Goal: Task Accomplishment & Management: Complete application form

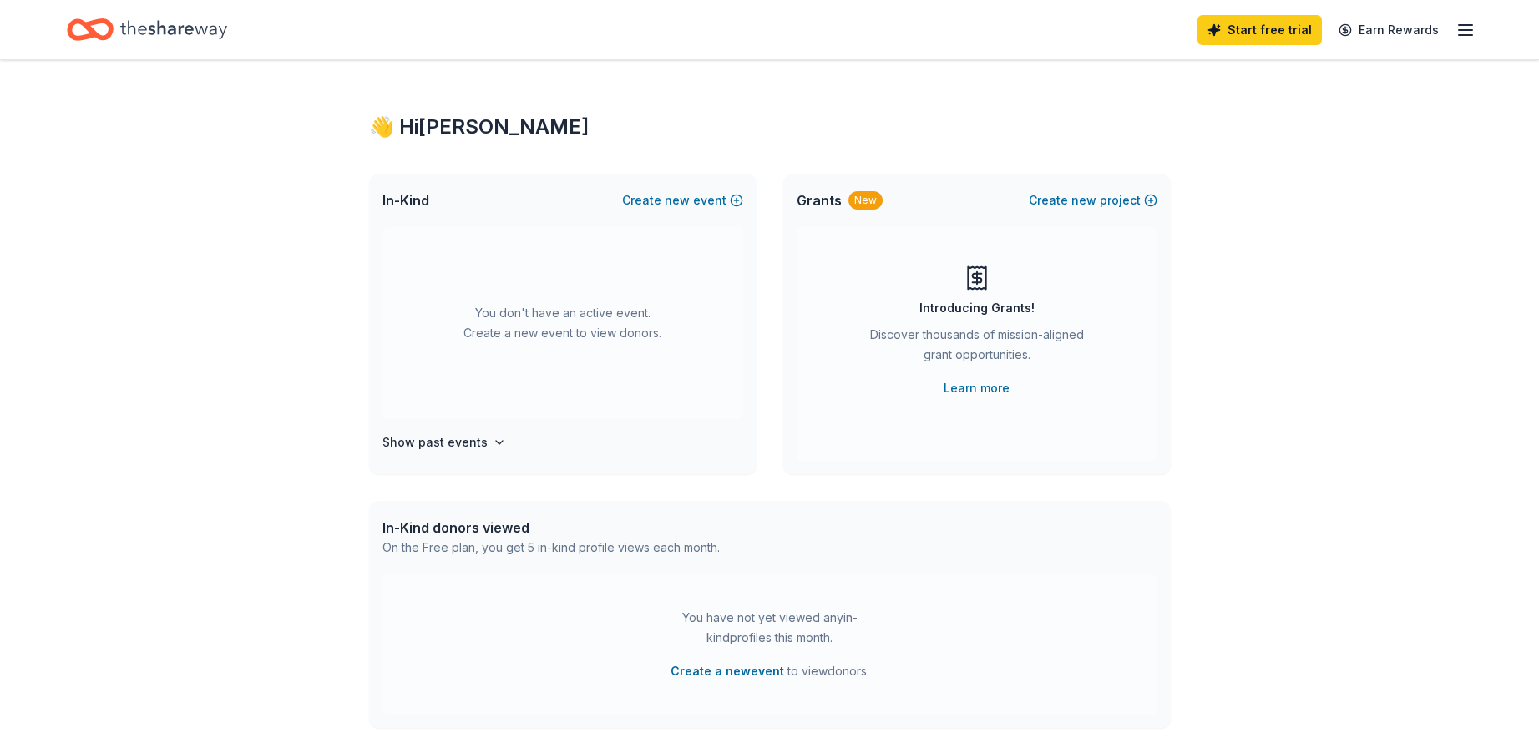
click at [1471, 30] on line "button" at bounding box center [1465, 30] width 13 height 0
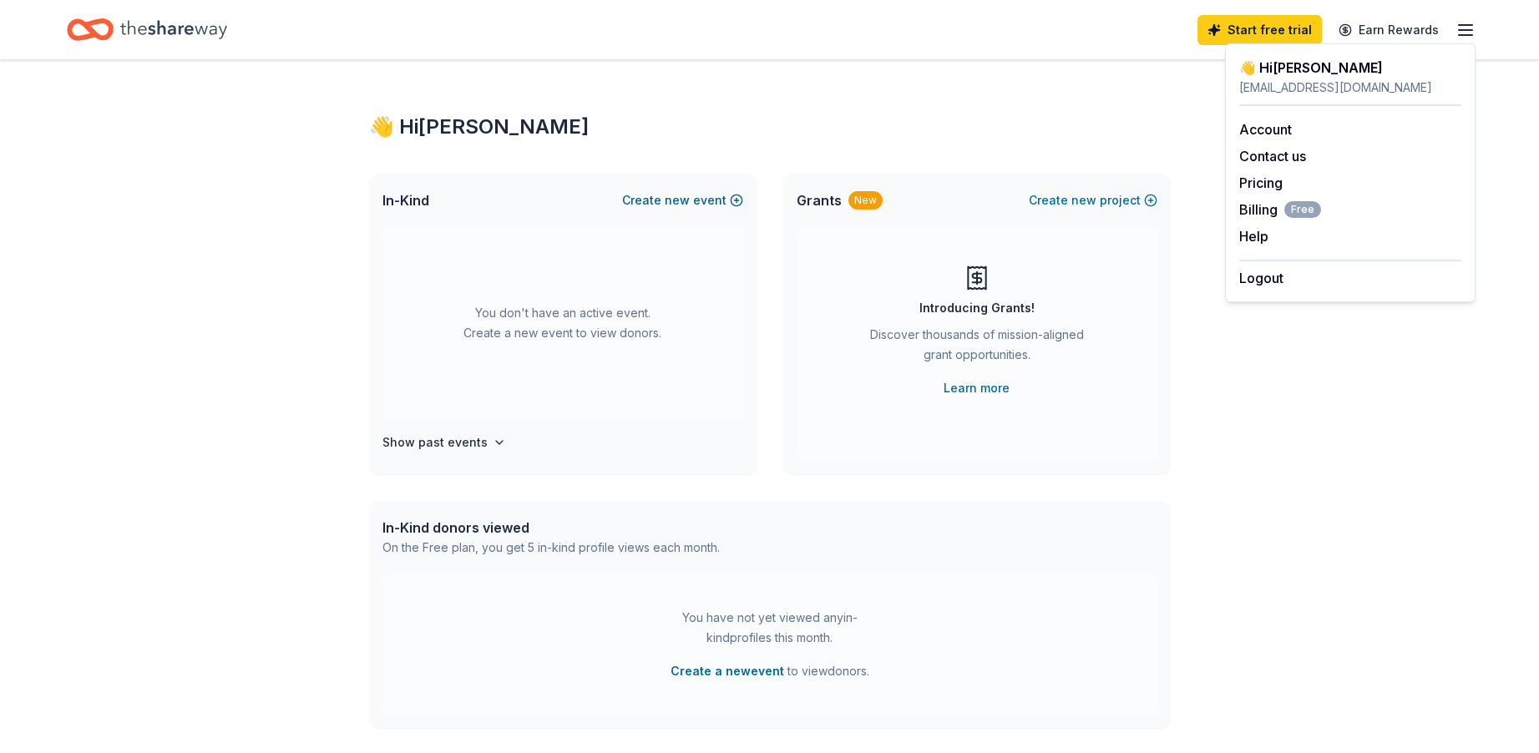
click at [674, 200] on span "new" at bounding box center [677, 200] width 25 height 20
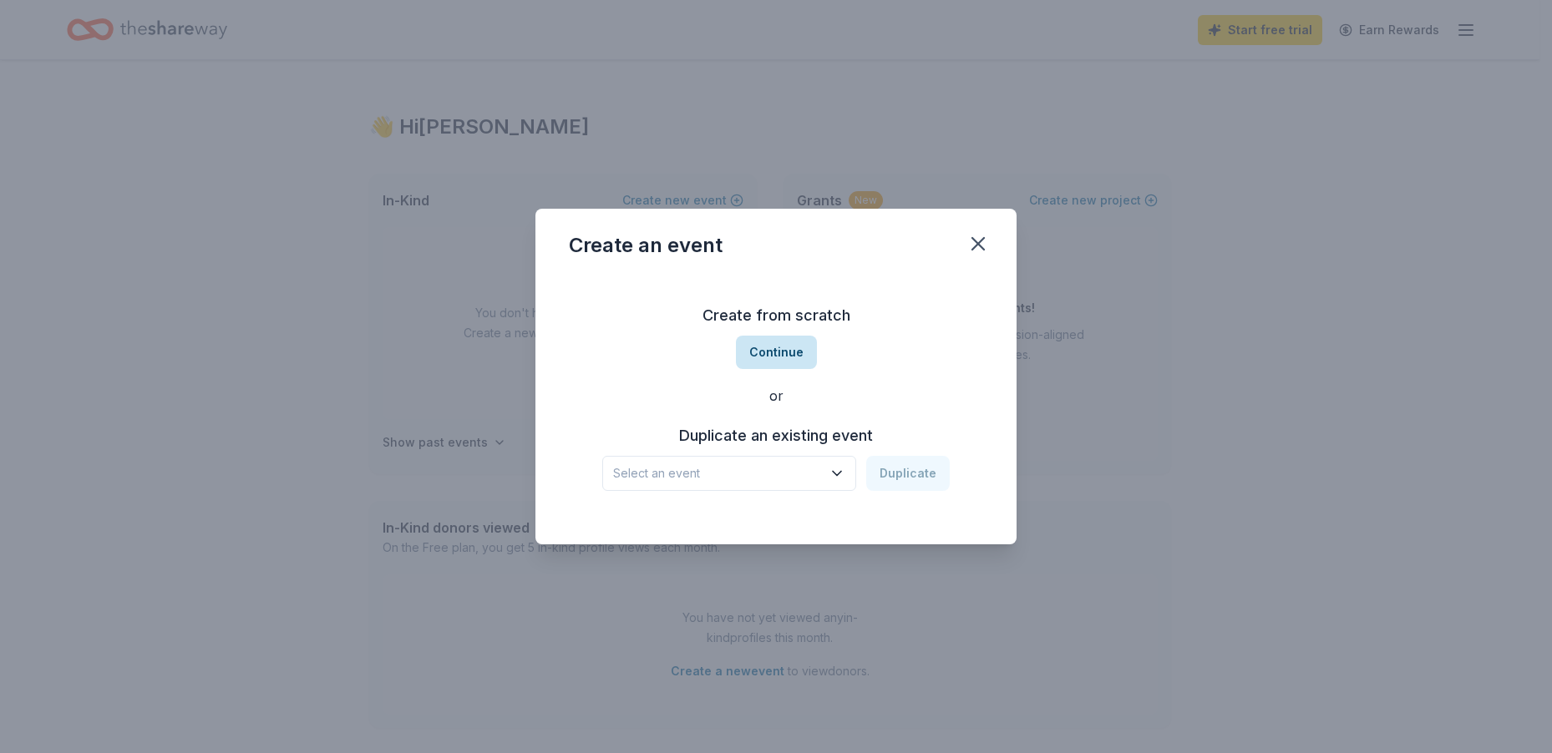
click at [778, 348] on button "Continue" at bounding box center [776, 352] width 81 height 33
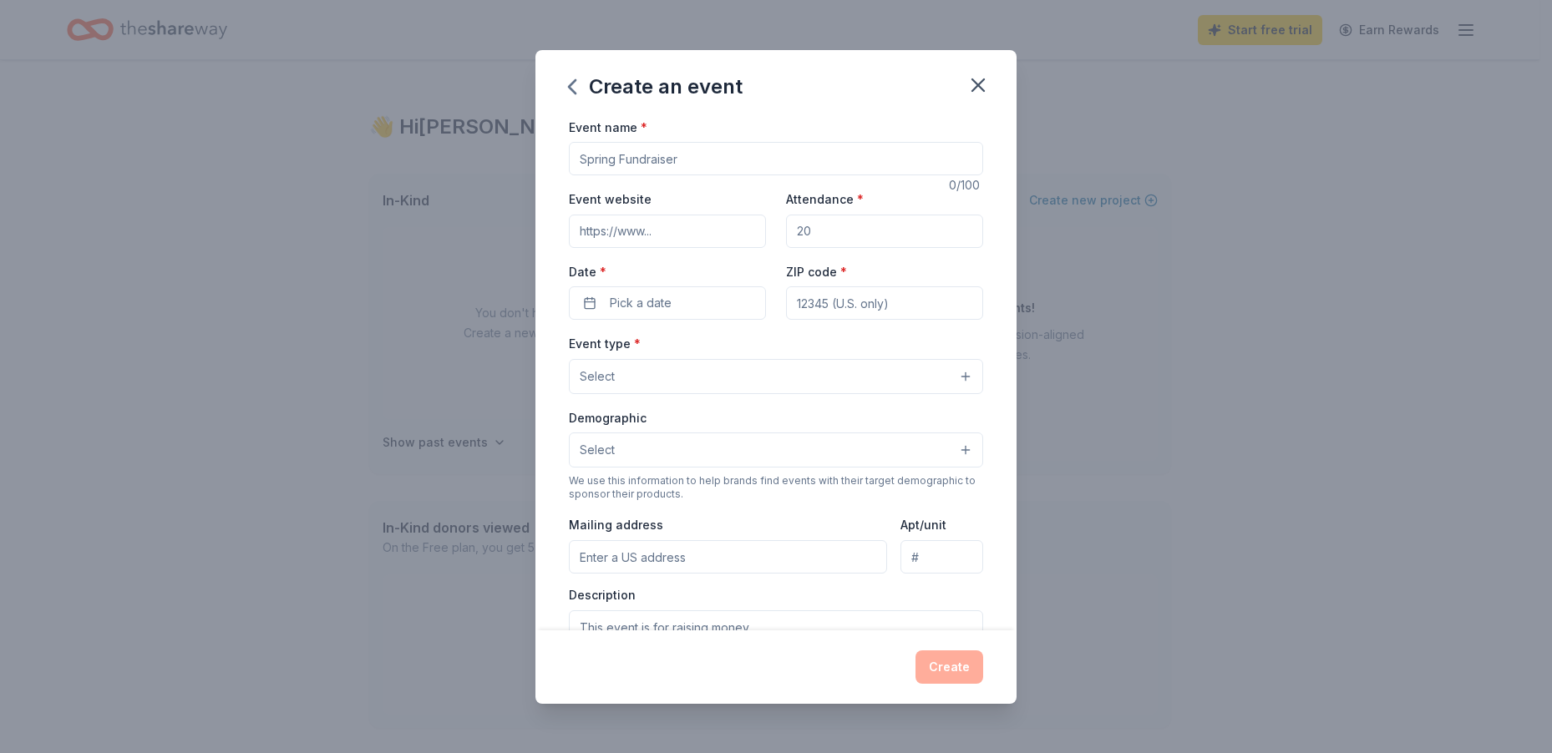
click at [647, 161] on input "Event name *" at bounding box center [776, 158] width 414 height 33
type input "[MEDICAL_DATA] BENEFIT"
drag, startPoint x: 787, startPoint y: 229, endPoint x: 837, endPoint y: 224, distance: 50.4
click at [837, 224] on input "Attendance *" at bounding box center [884, 231] width 197 height 33
type input "1000"
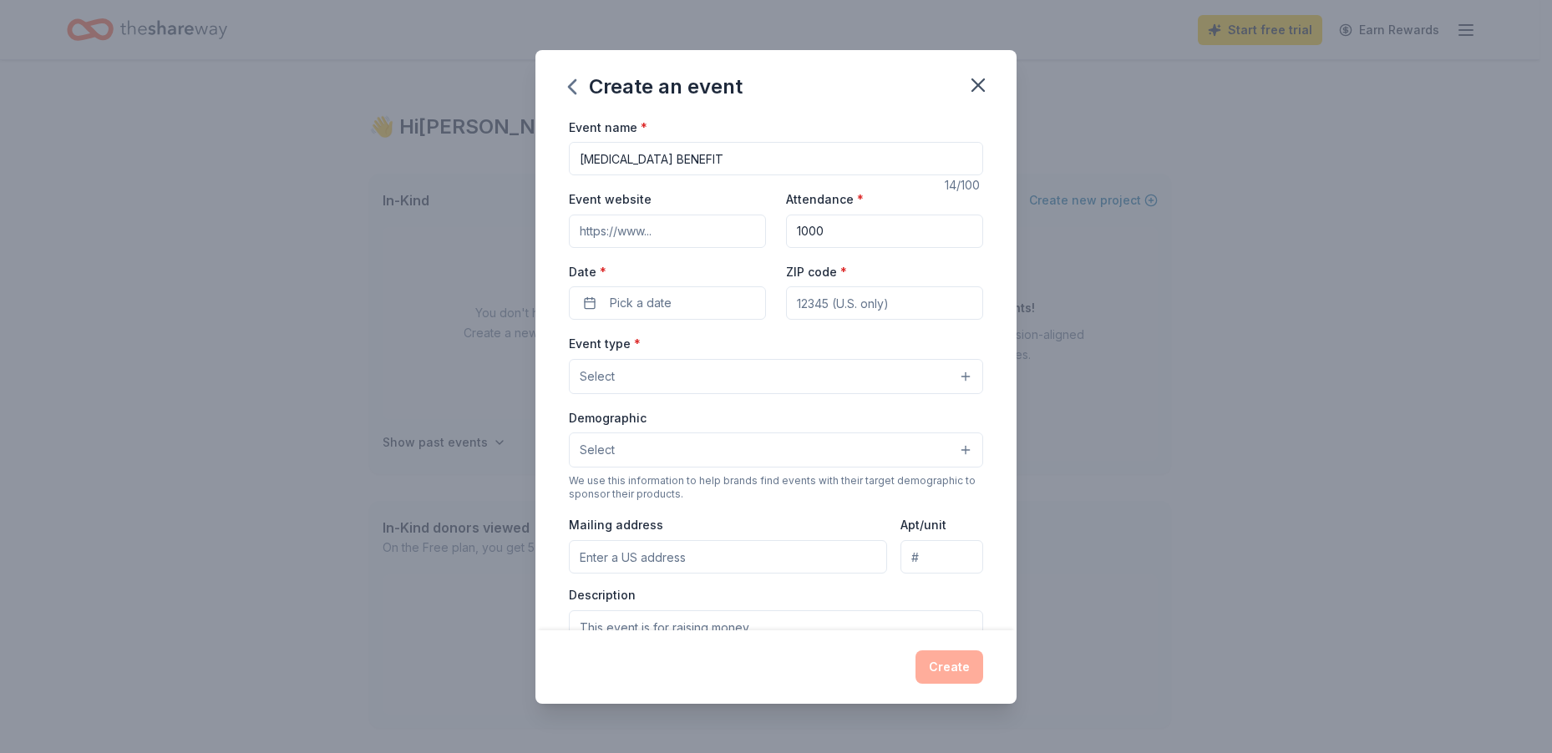
click at [823, 296] on input "ZIP code *" at bounding box center [884, 302] width 197 height 33
type input "16125"
click at [659, 309] on span "Pick a date" at bounding box center [641, 303] width 62 height 20
click at [758, 341] on button "Go to next month" at bounding box center [753, 347] width 23 height 23
click at [759, 341] on button "Go to next month" at bounding box center [753, 347] width 23 height 23
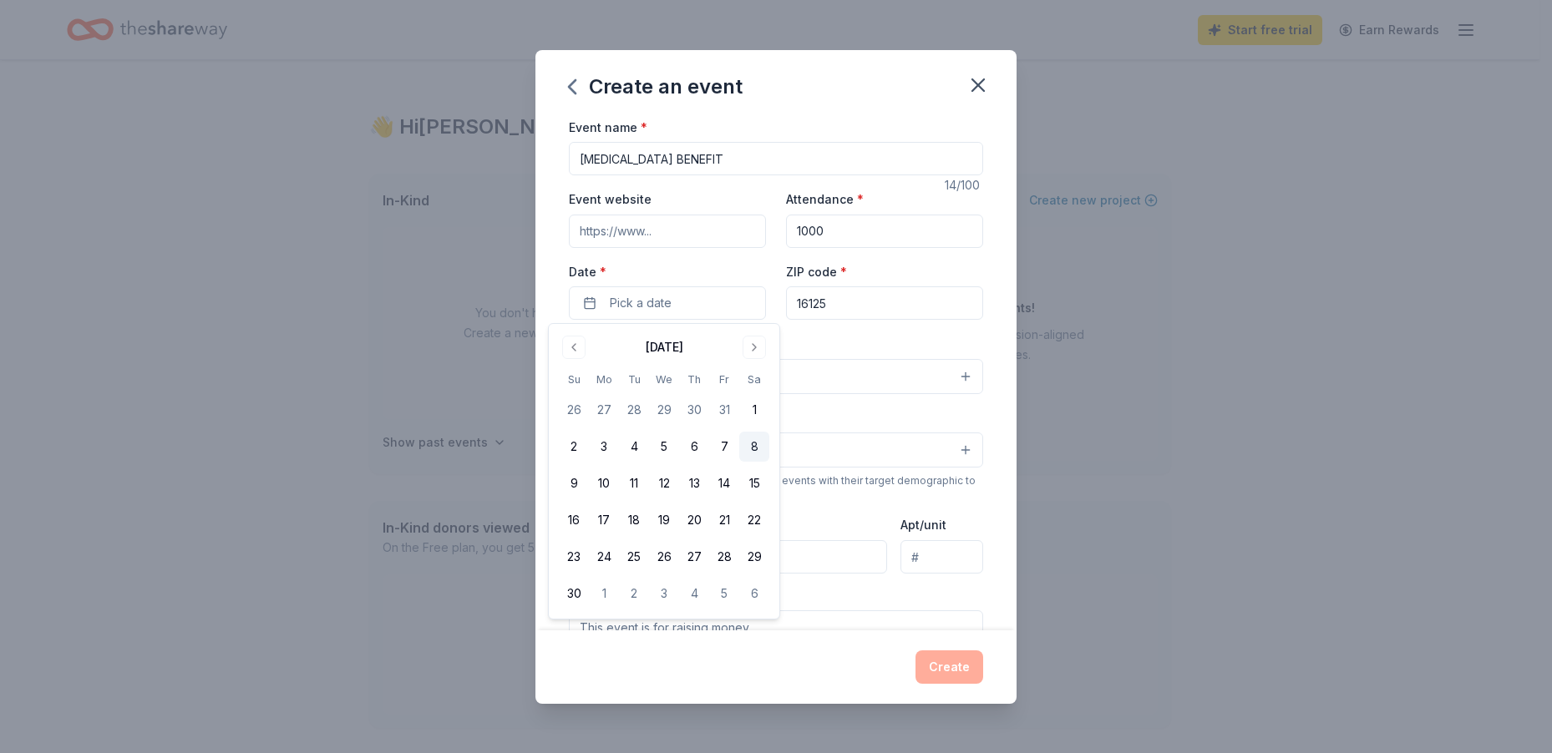
click at [751, 444] on button "8" at bounding box center [754, 447] width 30 height 30
click at [830, 352] on div "Event type * Select" at bounding box center [776, 363] width 414 height 61
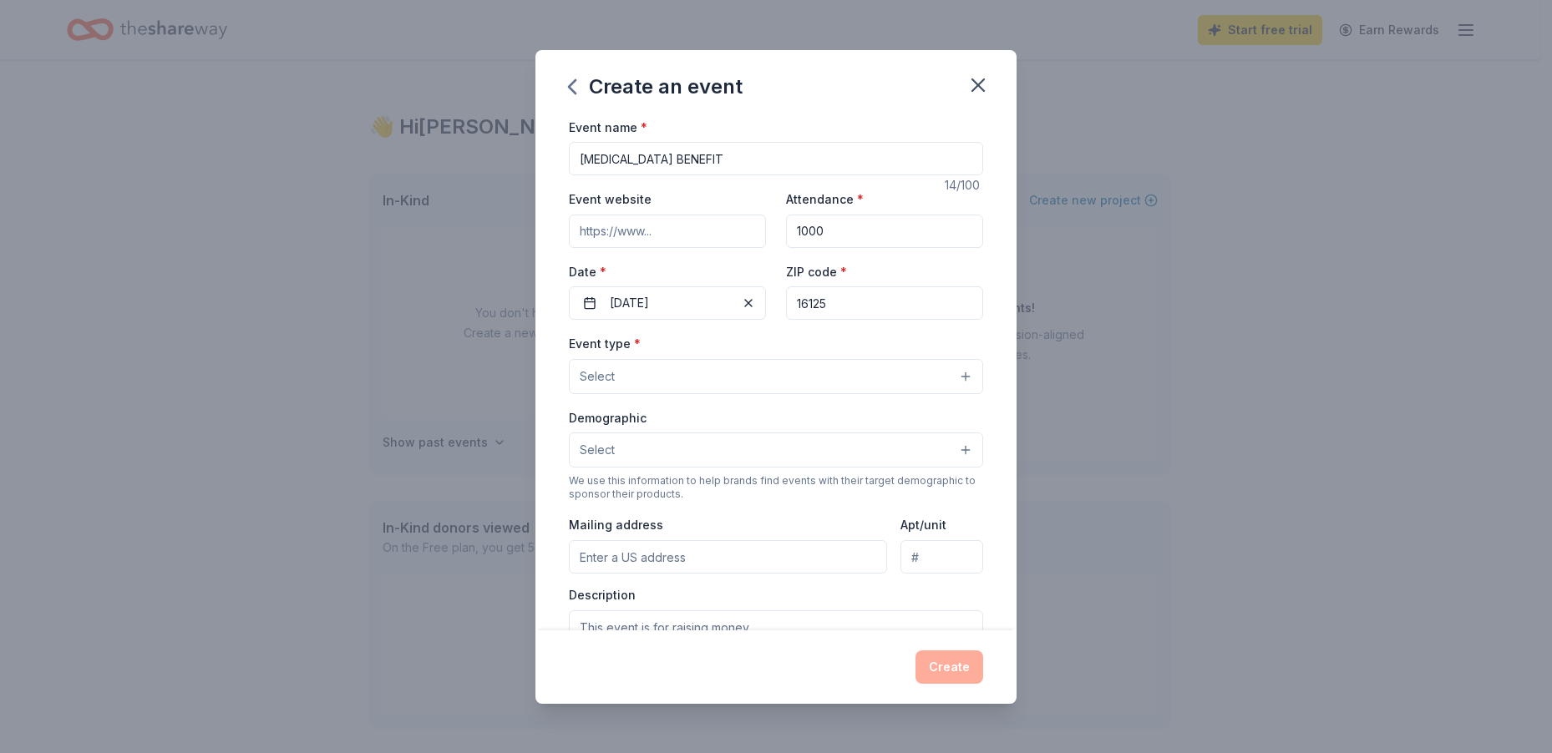
click at [755, 378] on button "Select" at bounding box center [776, 376] width 414 height 35
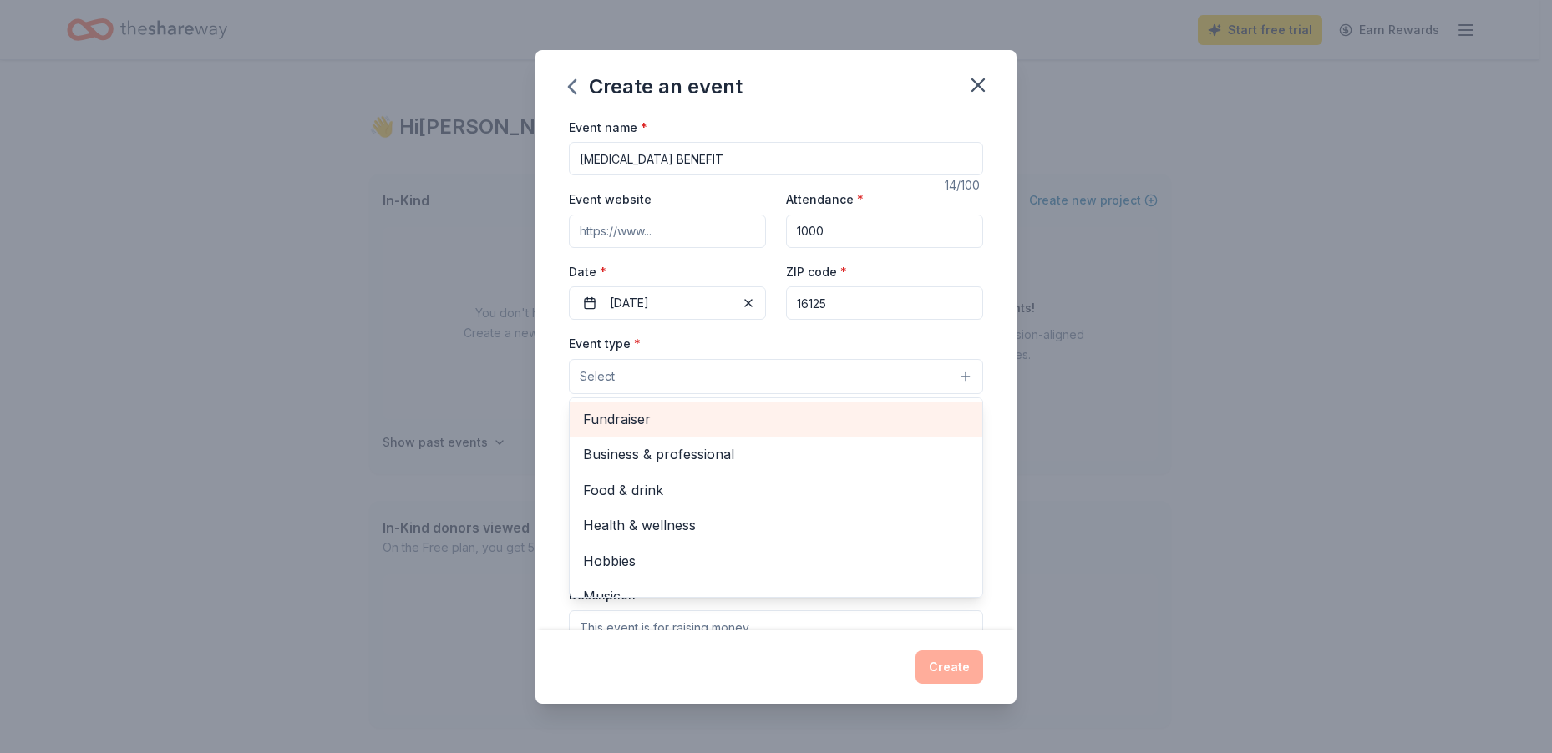
click at [676, 418] on span "Fundraiser" at bounding box center [776, 419] width 386 height 22
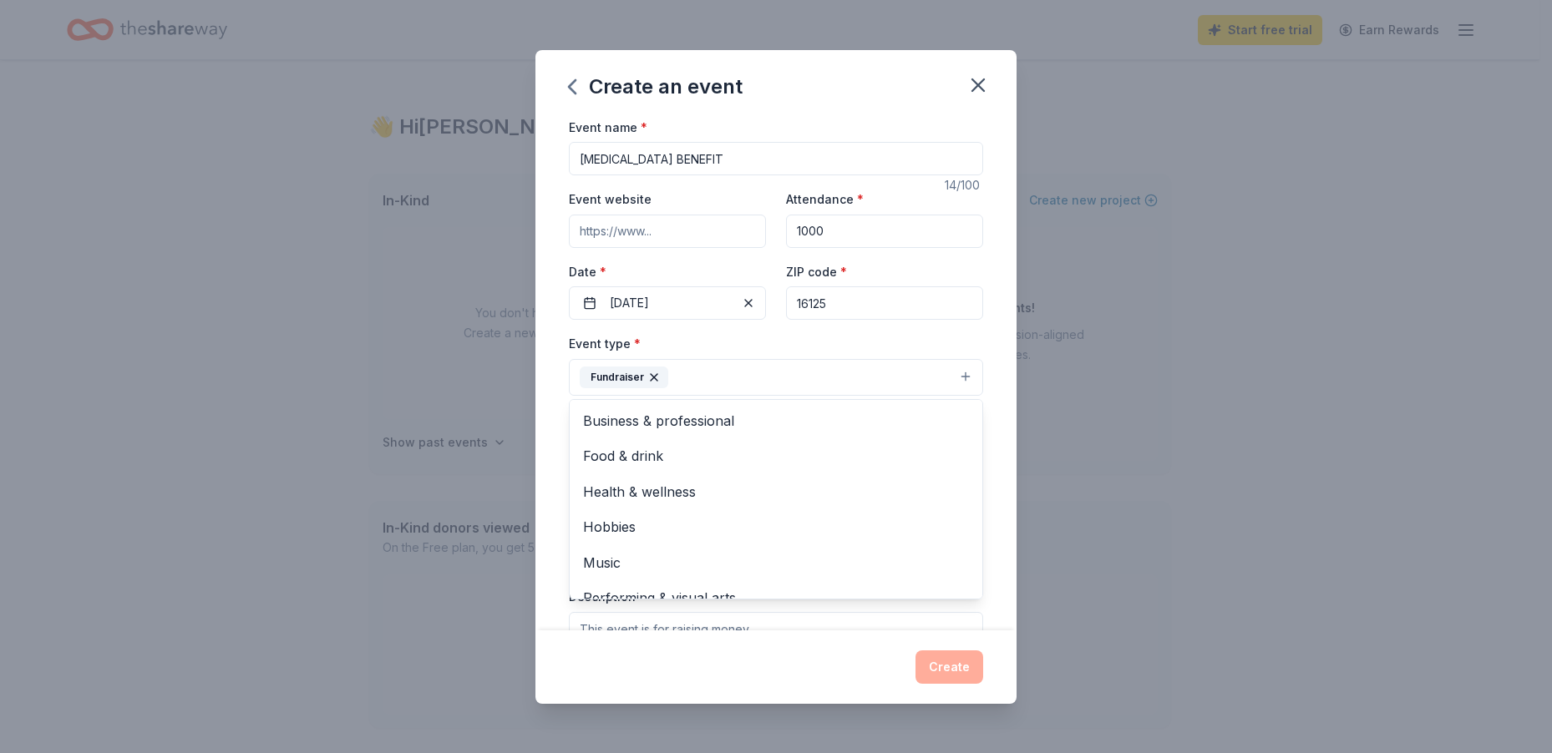
click at [748, 372] on button "Fundraiser" at bounding box center [776, 377] width 414 height 37
click at [681, 443] on button "Select" at bounding box center [776, 451] width 414 height 35
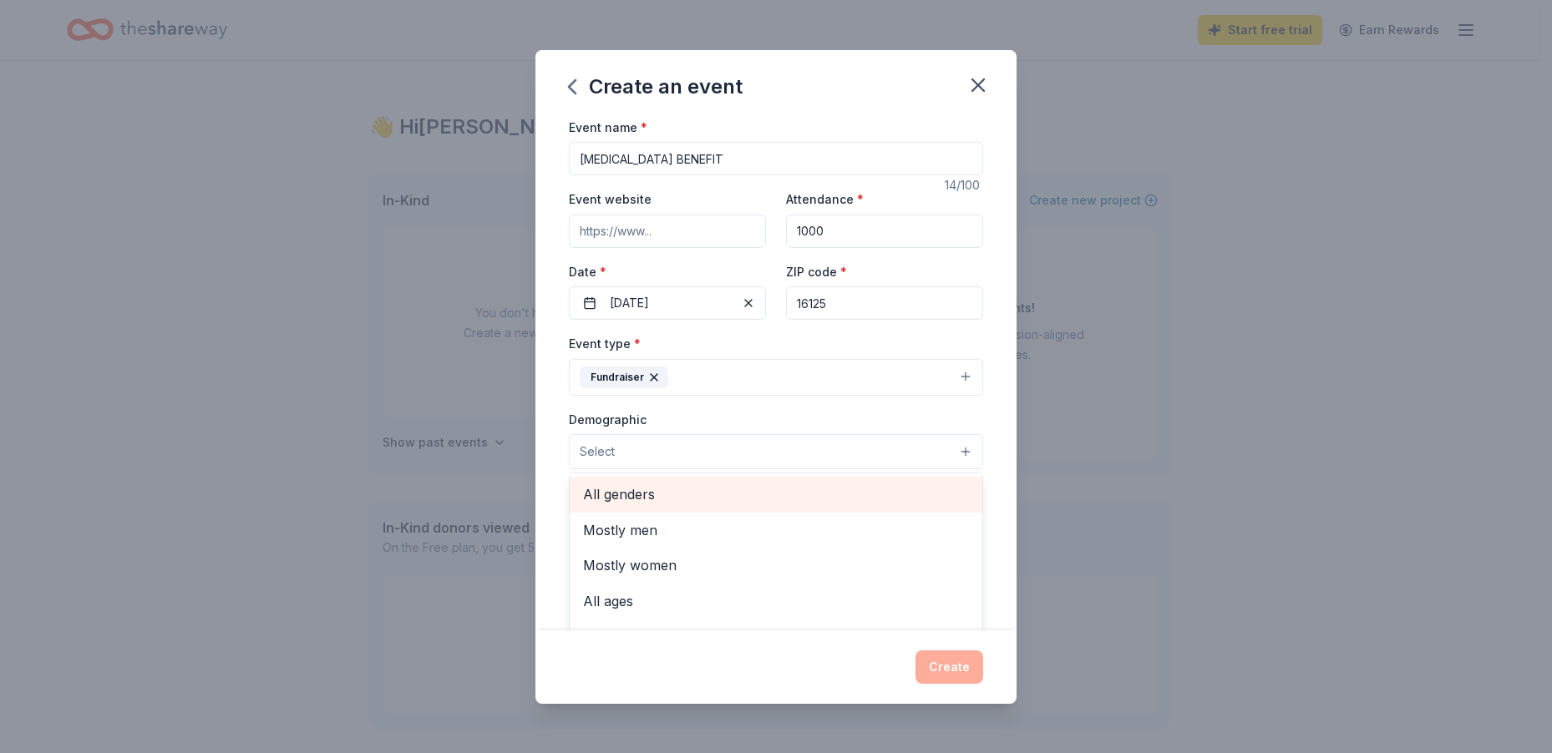
click at [666, 502] on span "All genders" at bounding box center [776, 495] width 386 height 22
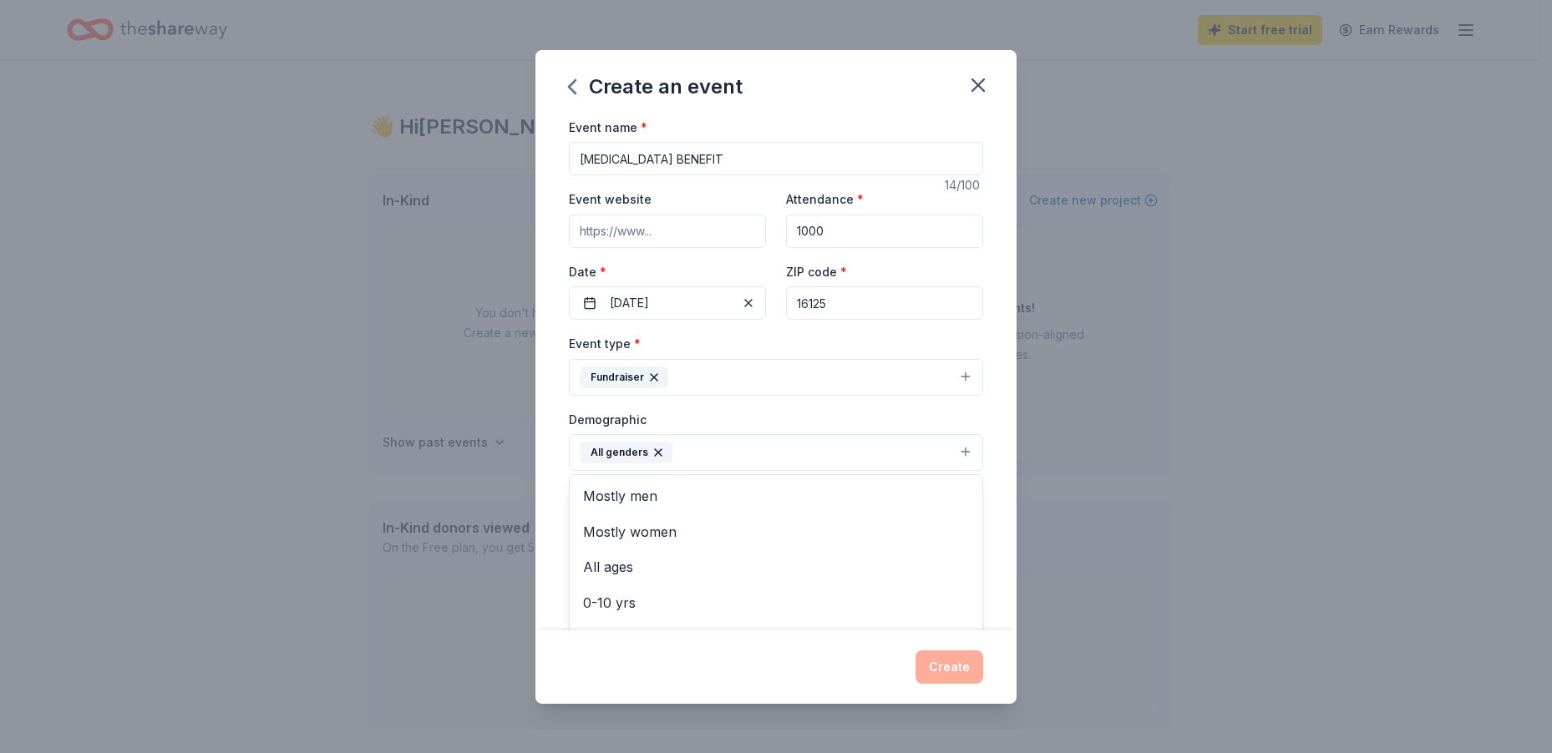
click at [529, 394] on div "Create an event Event name * [MEDICAL_DATA] BENEFIT 14 /100 Event website Atten…" at bounding box center [776, 376] width 1552 height 753
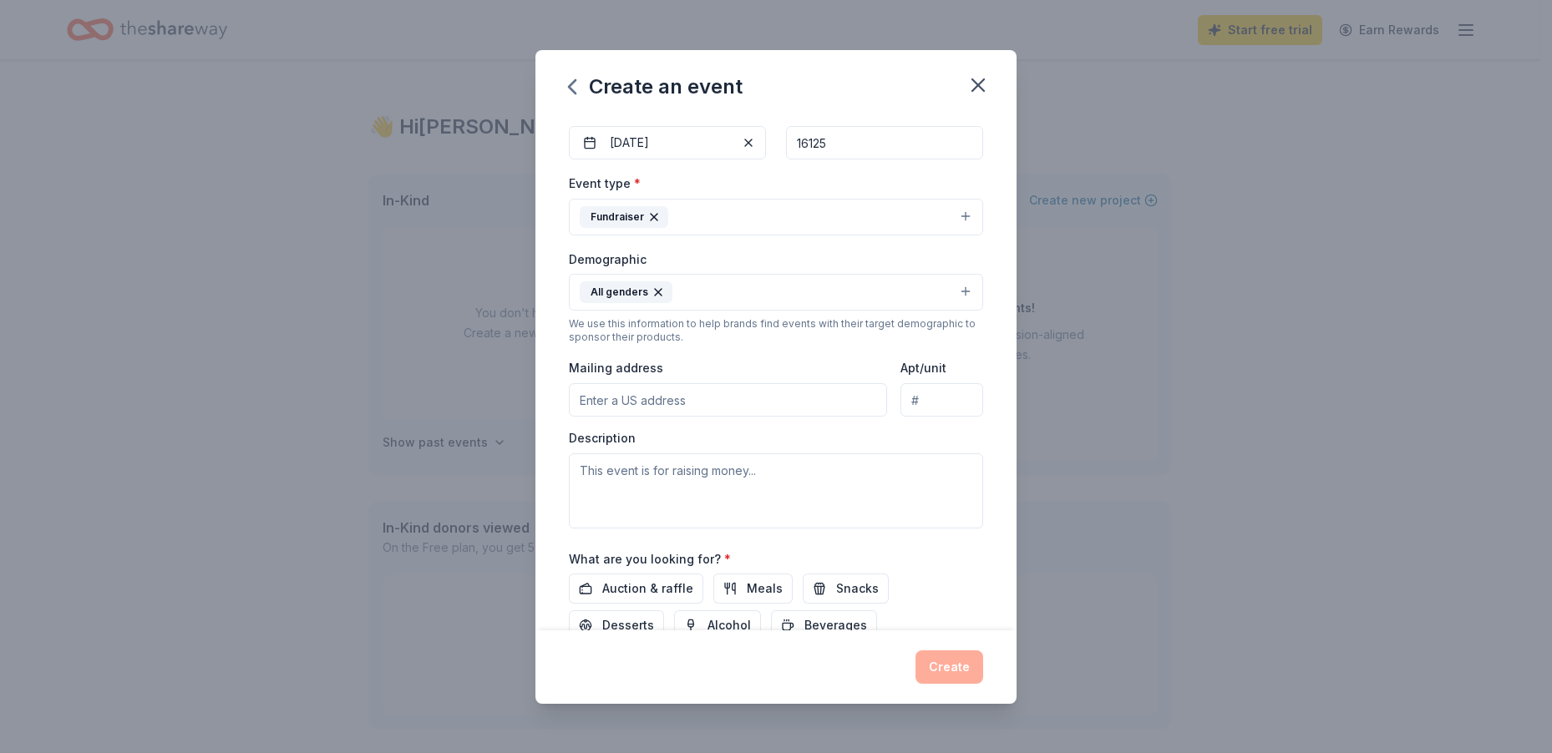
scroll to position [167, 0]
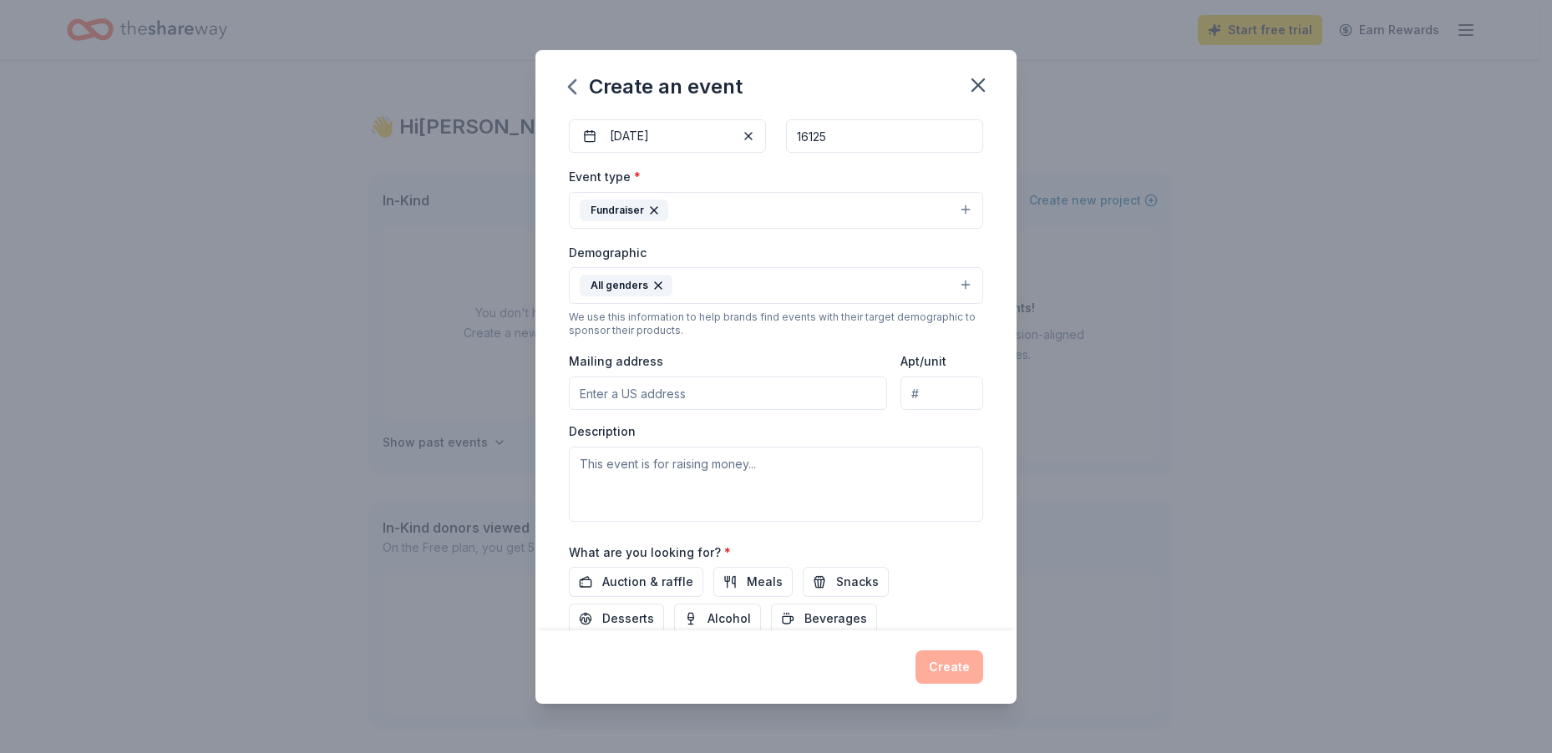
click at [628, 396] on input "Mailing address" at bounding box center [728, 393] width 318 height 33
type input "[STREET_ADDRESS][PERSON_NAME]"
click at [692, 471] on textarea at bounding box center [776, 484] width 414 height 75
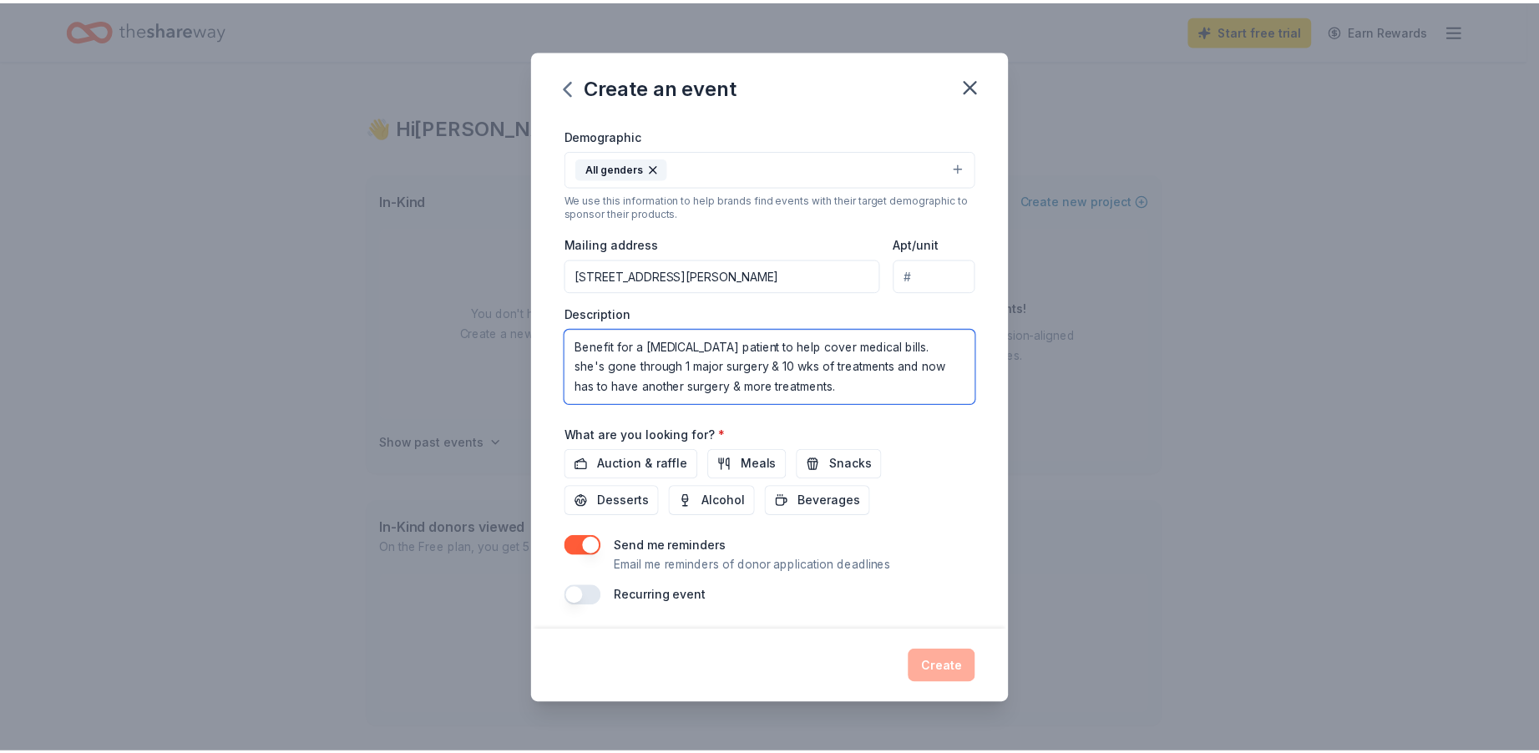
scroll to position [287, 0]
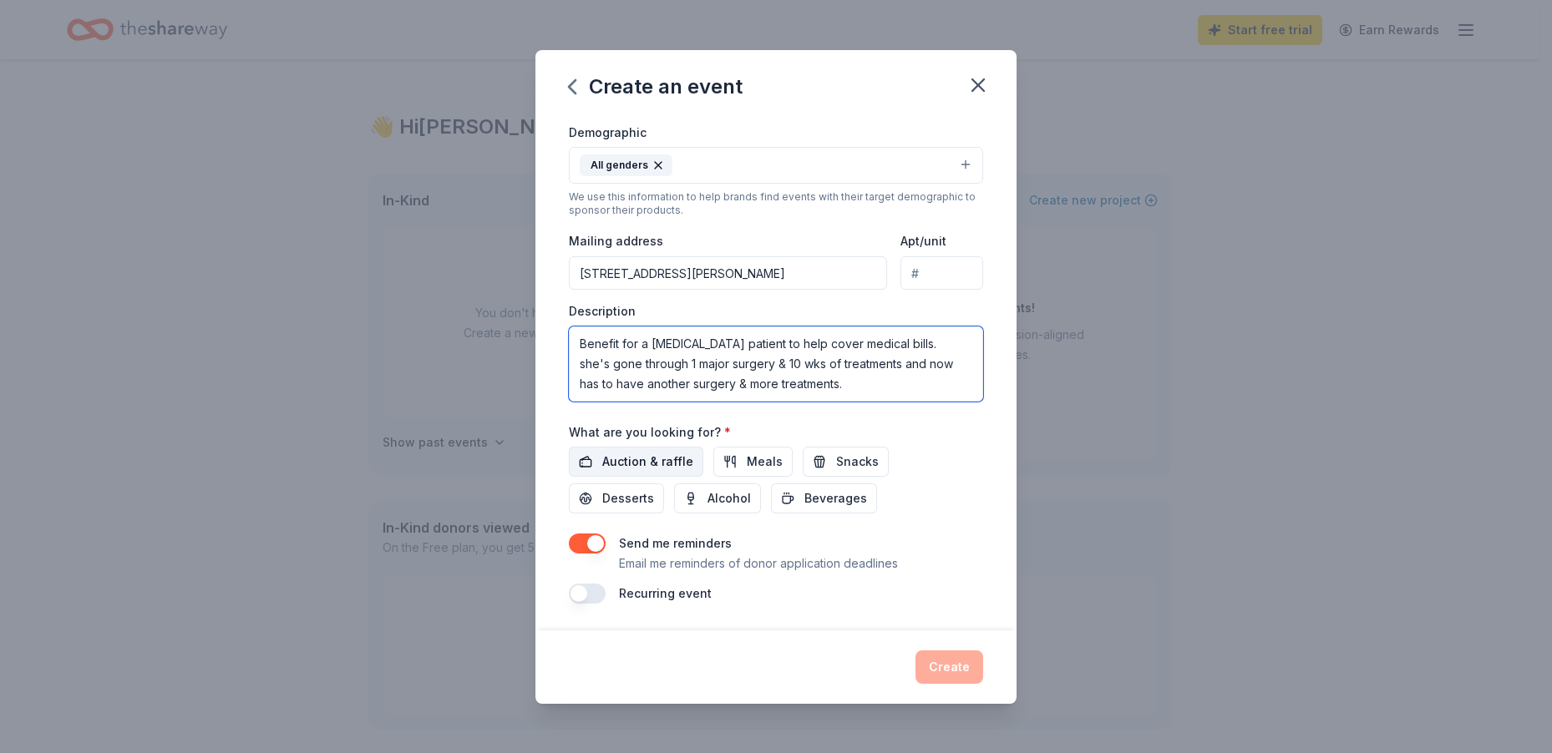
type textarea "Benefit for a [MEDICAL_DATA] patient to help cover medical bills. she's gone th…"
click at [627, 452] on span "Auction & raffle" at bounding box center [647, 462] width 91 height 20
click at [941, 669] on button "Create" at bounding box center [949, 667] width 68 height 33
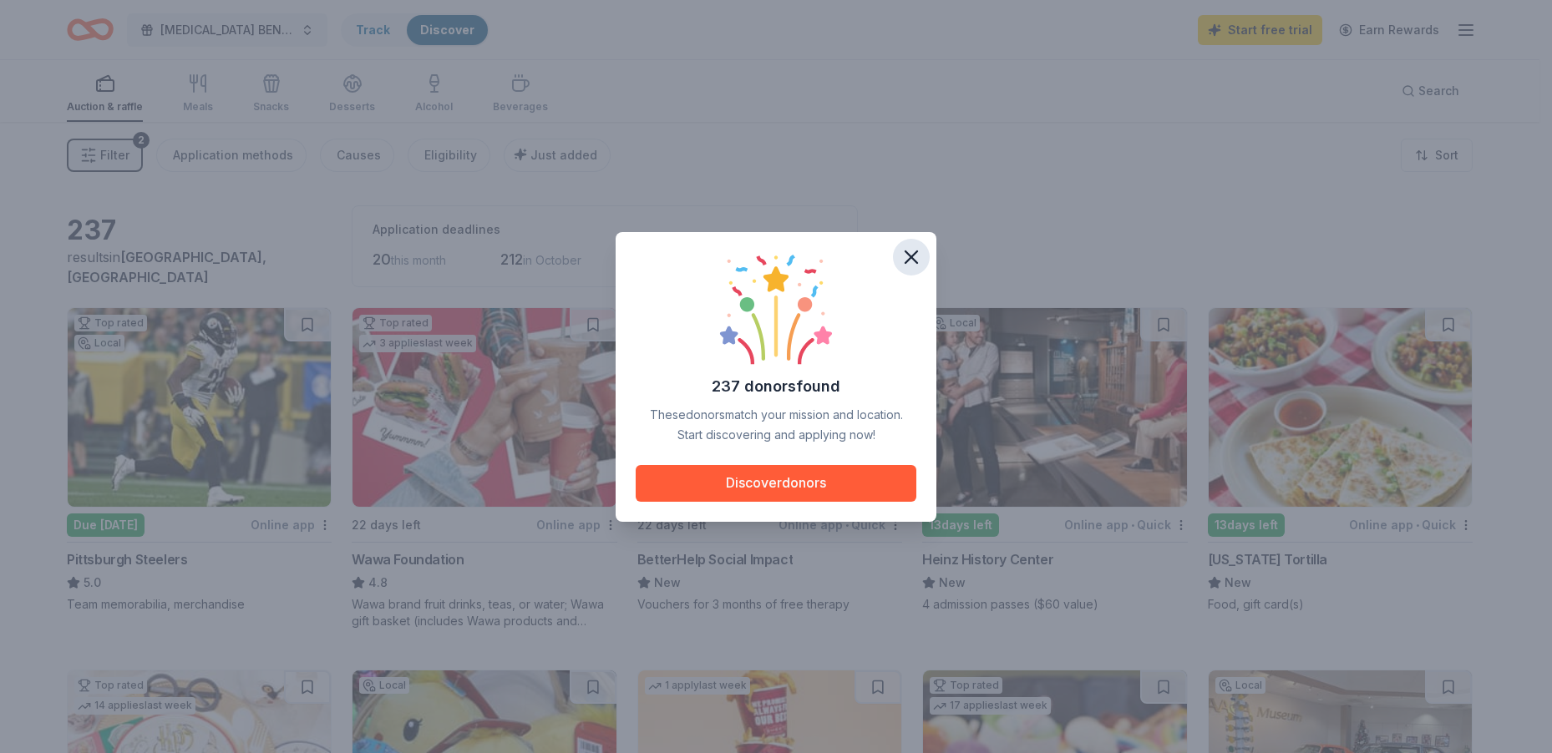
click at [905, 251] on icon "button" at bounding box center [911, 257] width 12 height 12
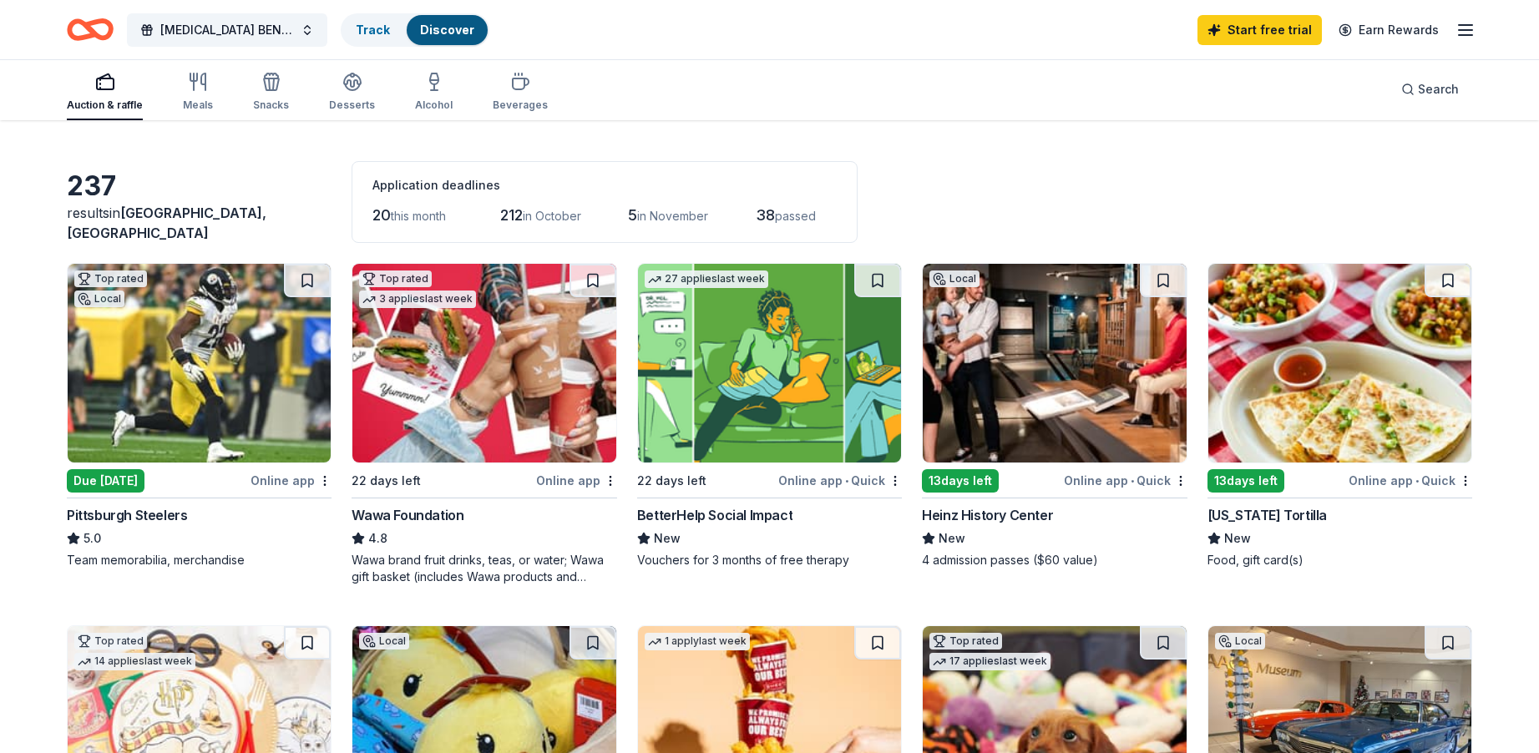
scroll to position [167, 0]
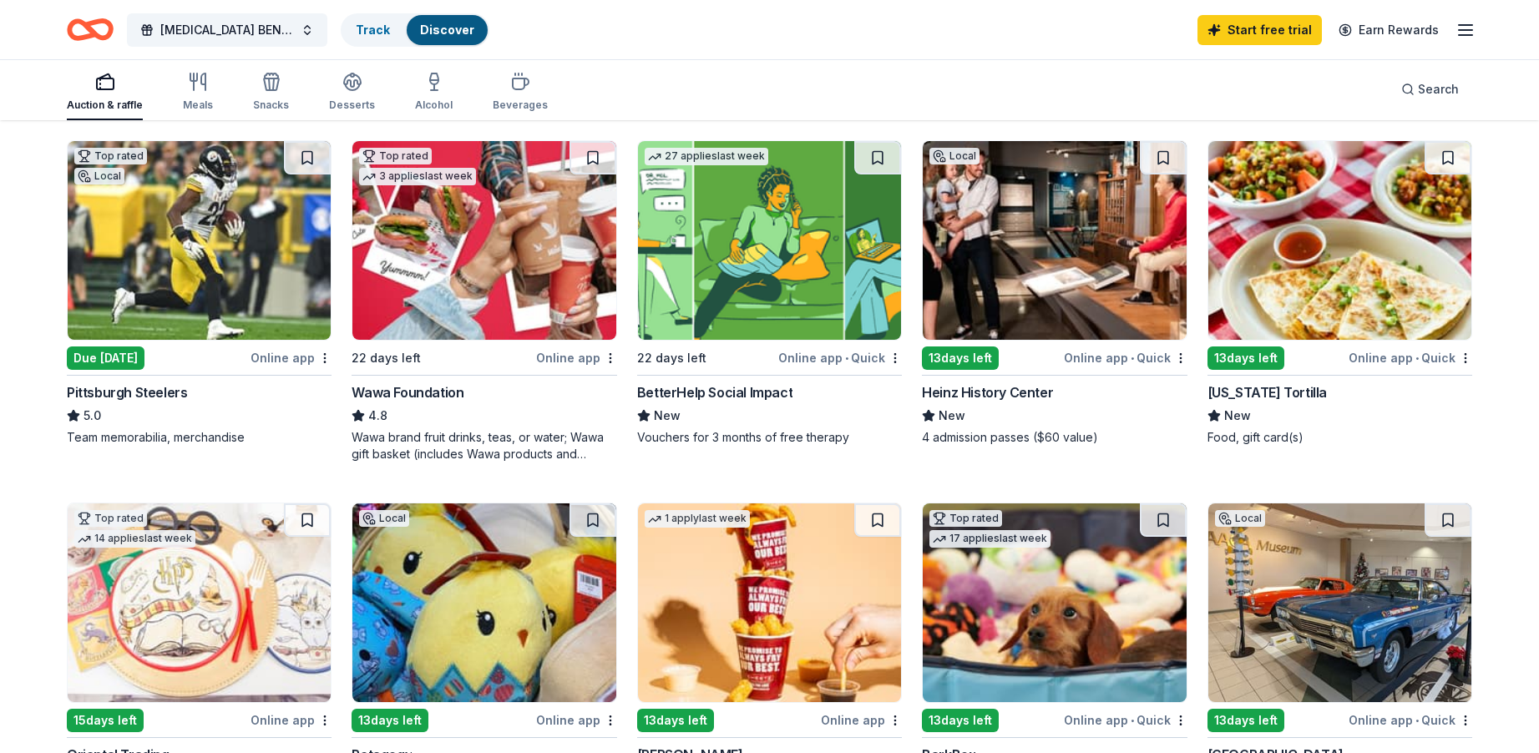
click at [285, 356] on div "Online app" at bounding box center [291, 357] width 81 height 21
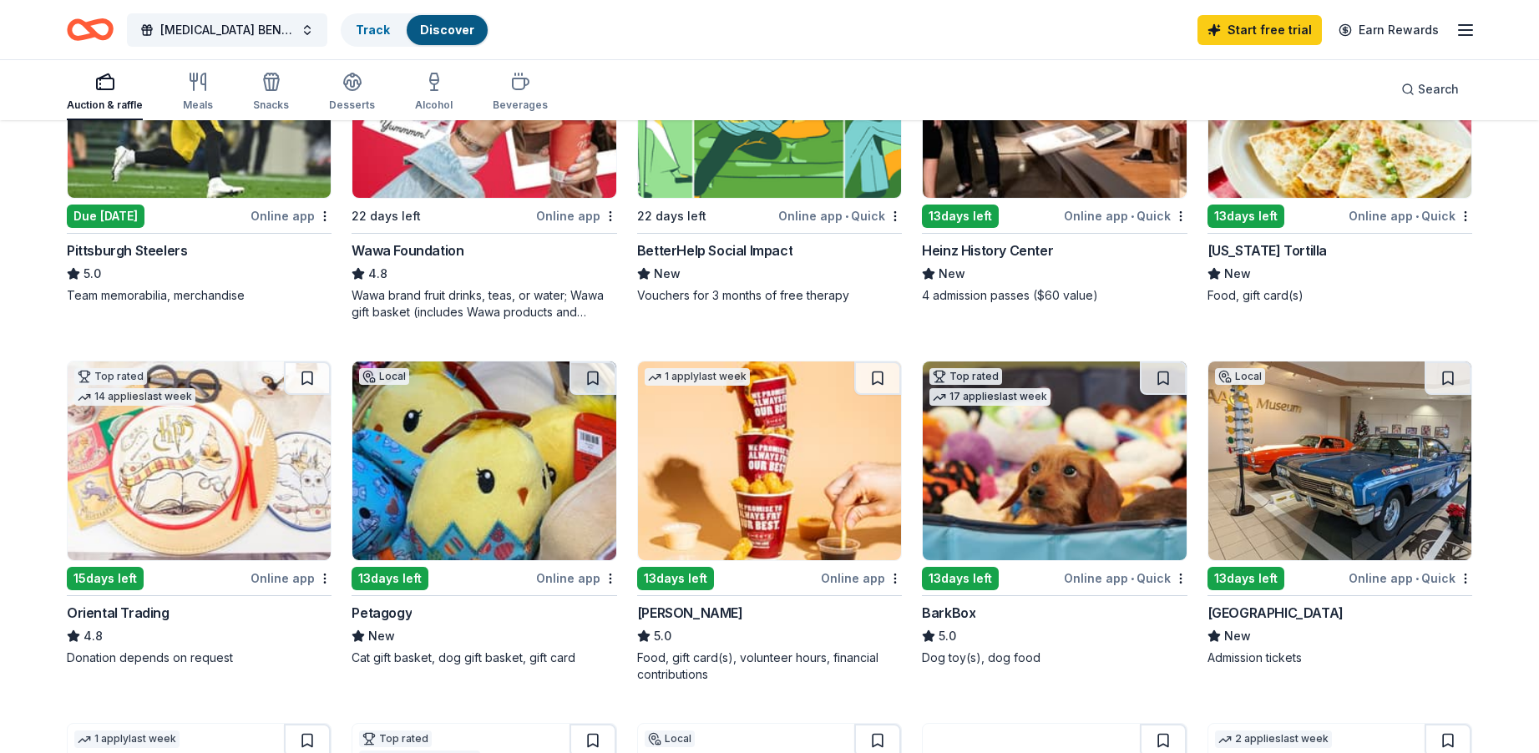
scroll to position [0, 0]
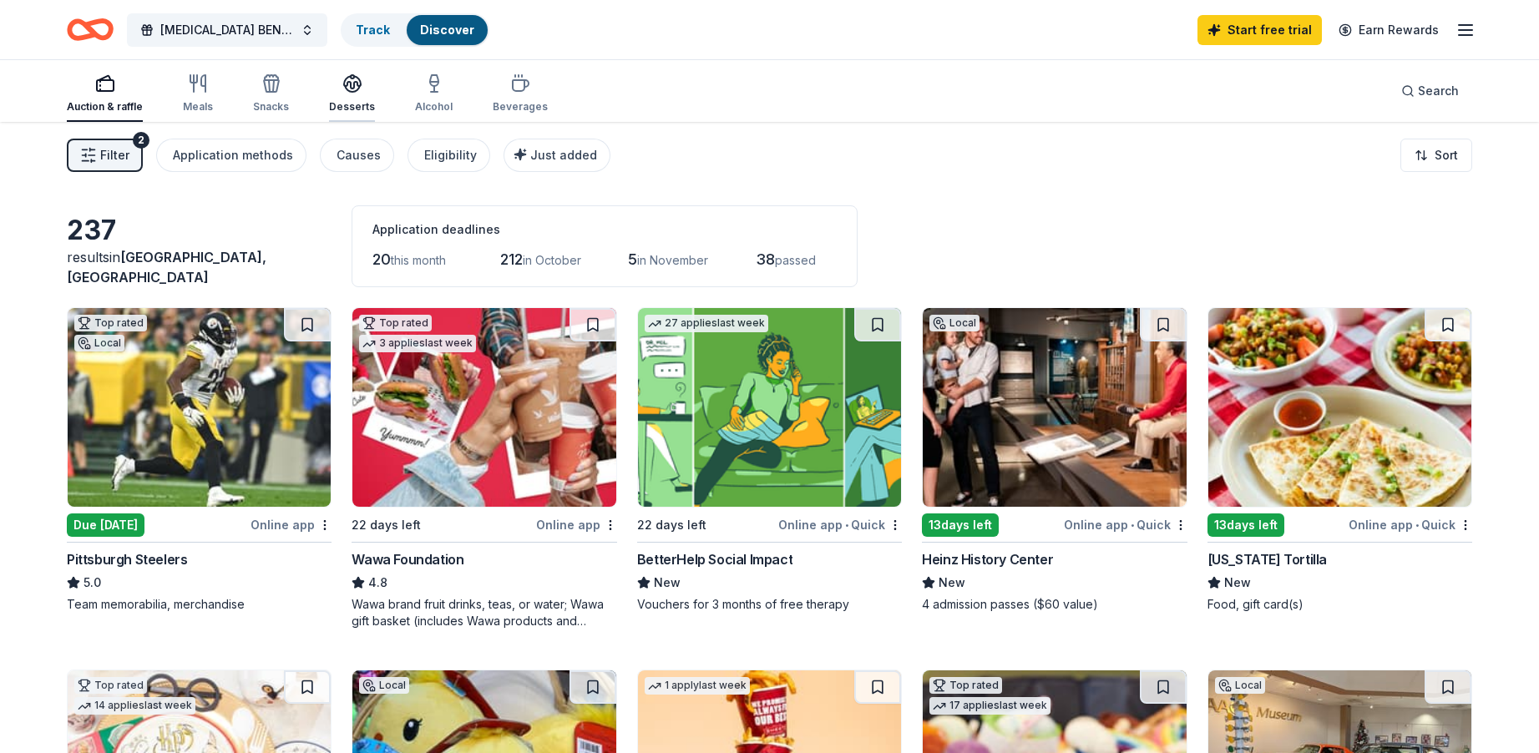
click at [350, 84] on icon "button" at bounding box center [352, 82] width 17 height 13
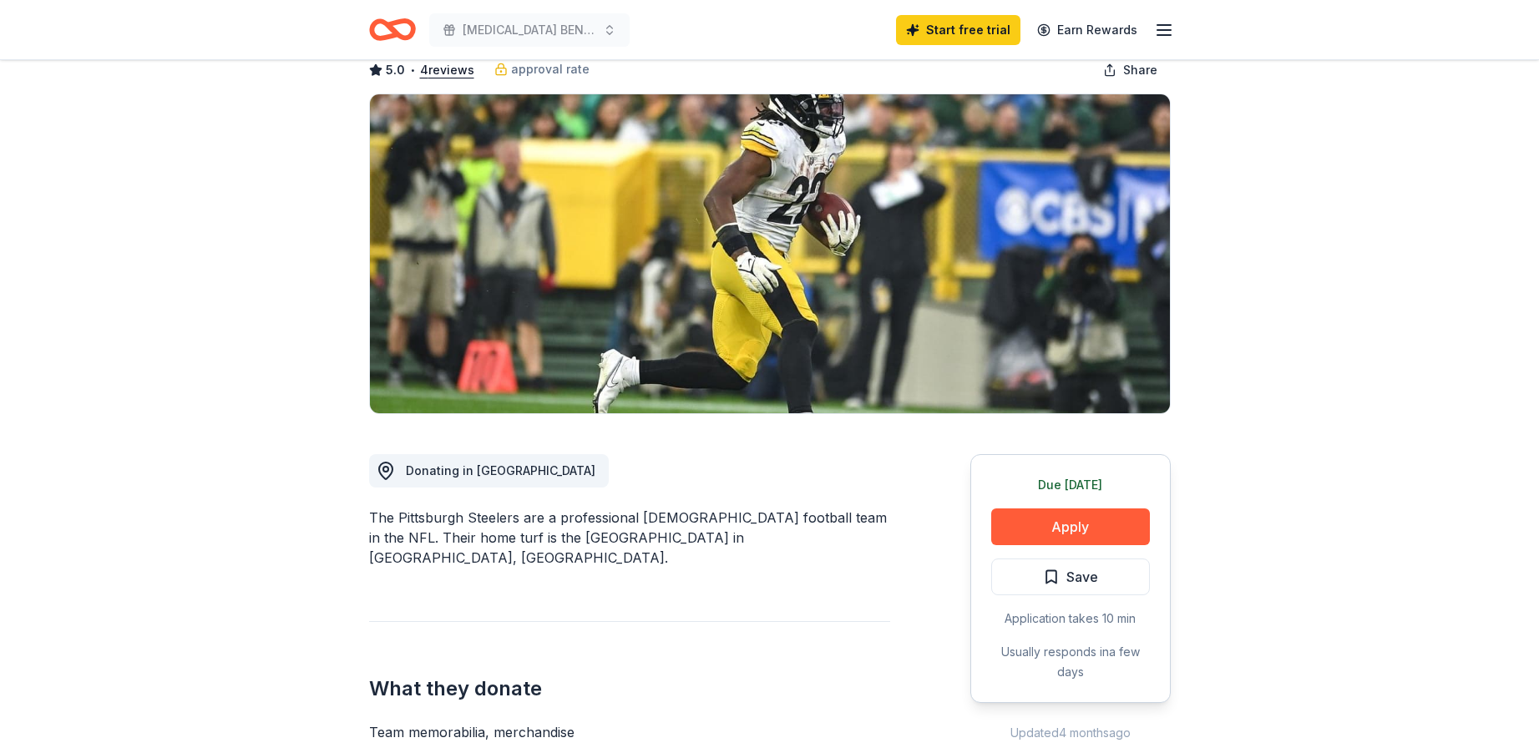
scroll to position [251, 0]
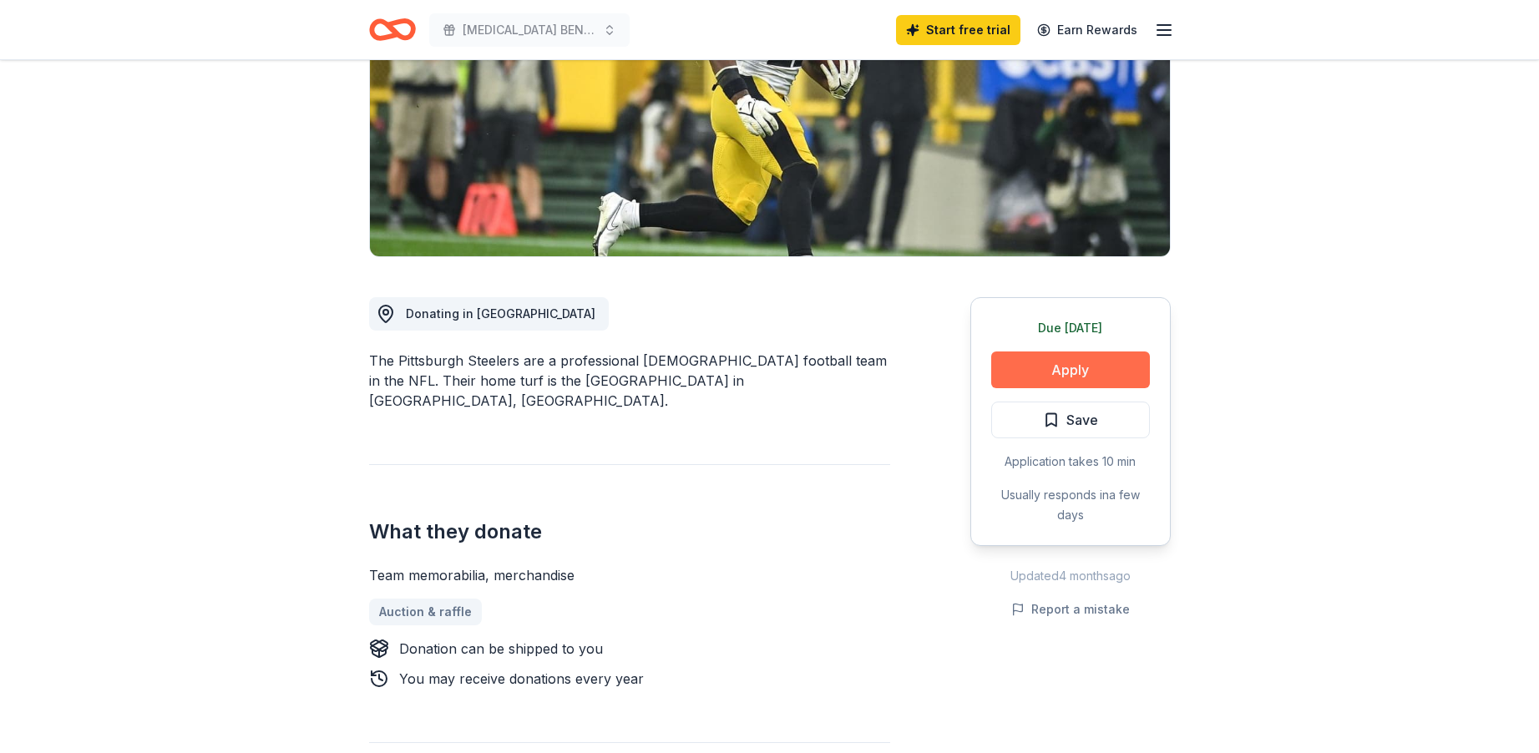
click at [1053, 367] on button "Apply" at bounding box center [1070, 370] width 159 height 37
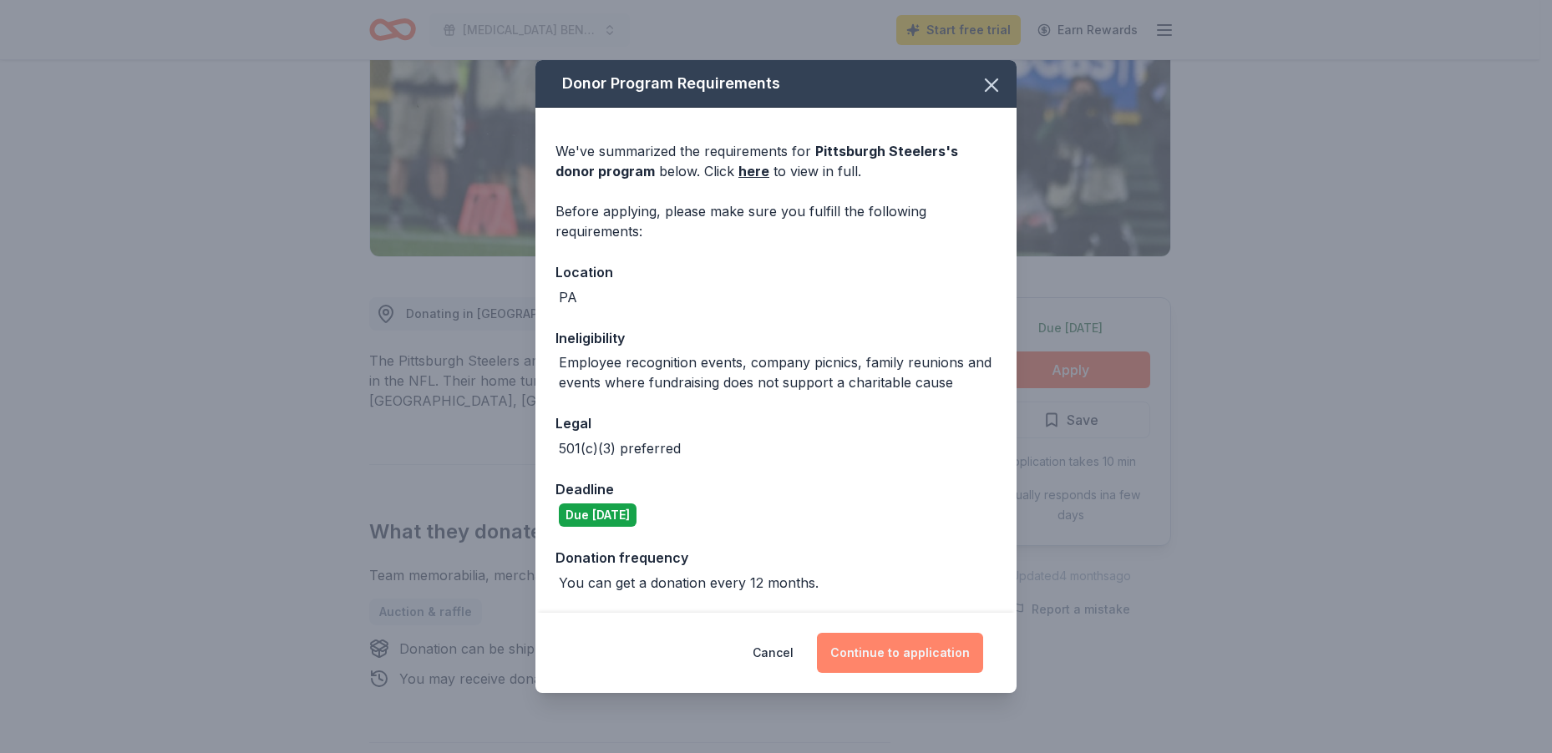
drag, startPoint x: 925, startPoint y: 664, endPoint x: 917, endPoint y: 665, distance: 8.4
click at [920, 665] on button "Continue to application" at bounding box center [900, 653] width 166 height 40
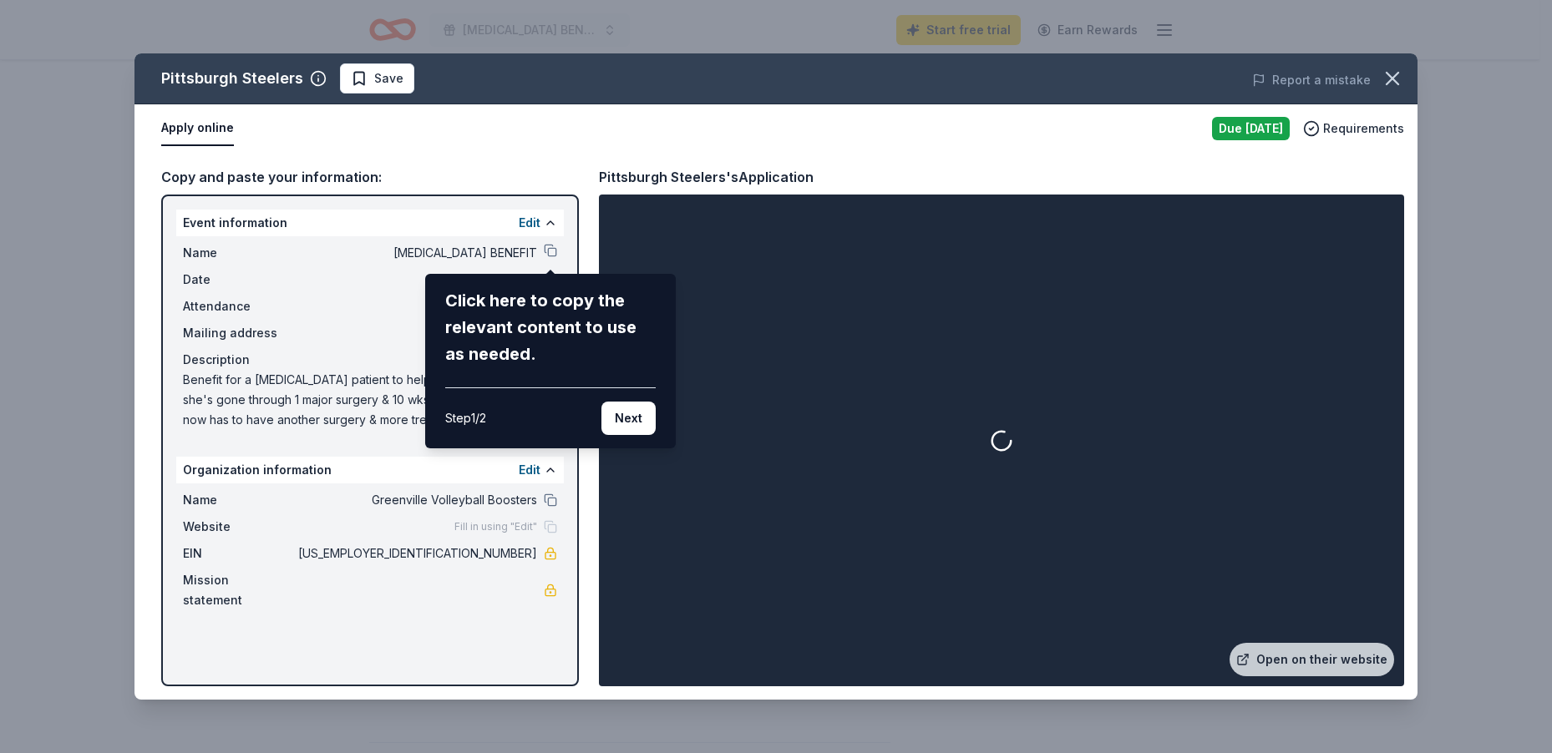
click at [315, 225] on div "Pittsburgh Steelers Save Report a mistake Apply online Due tomorrow Requirement…" at bounding box center [775, 376] width 1283 height 646
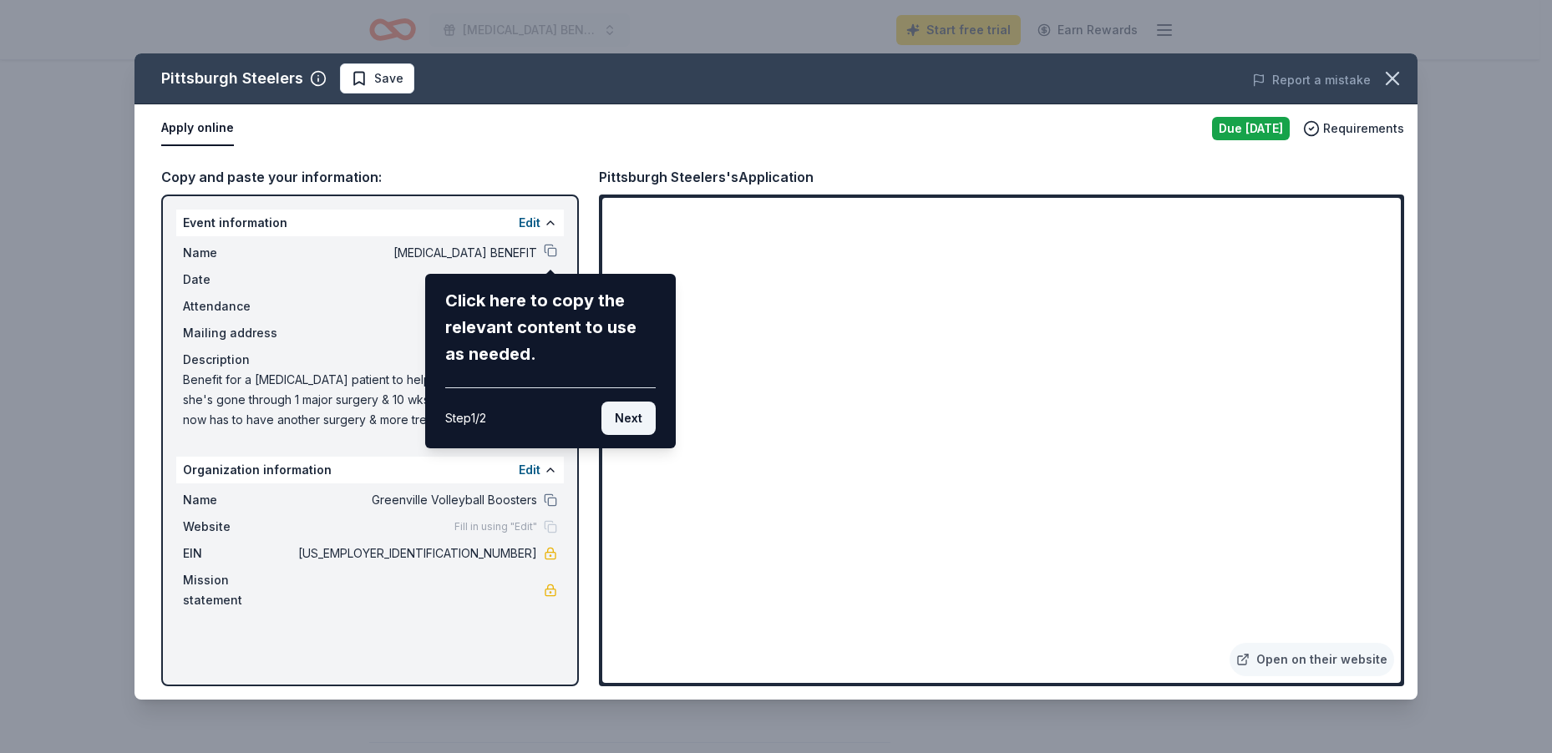
click at [635, 431] on button "Next" at bounding box center [628, 418] width 54 height 33
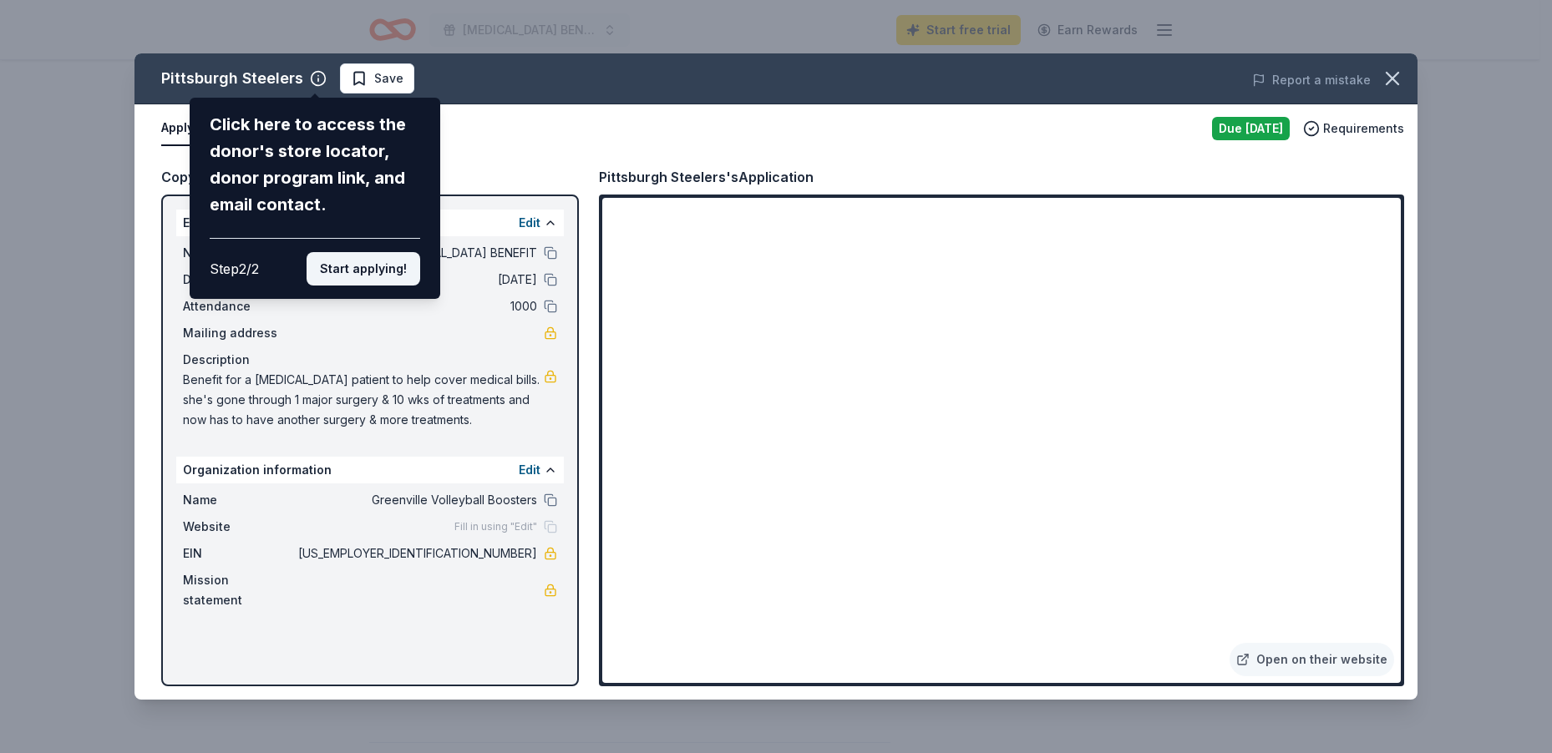
click at [361, 274] on button "Start applying!" at bounding box center [364, 268] width 114 height 33
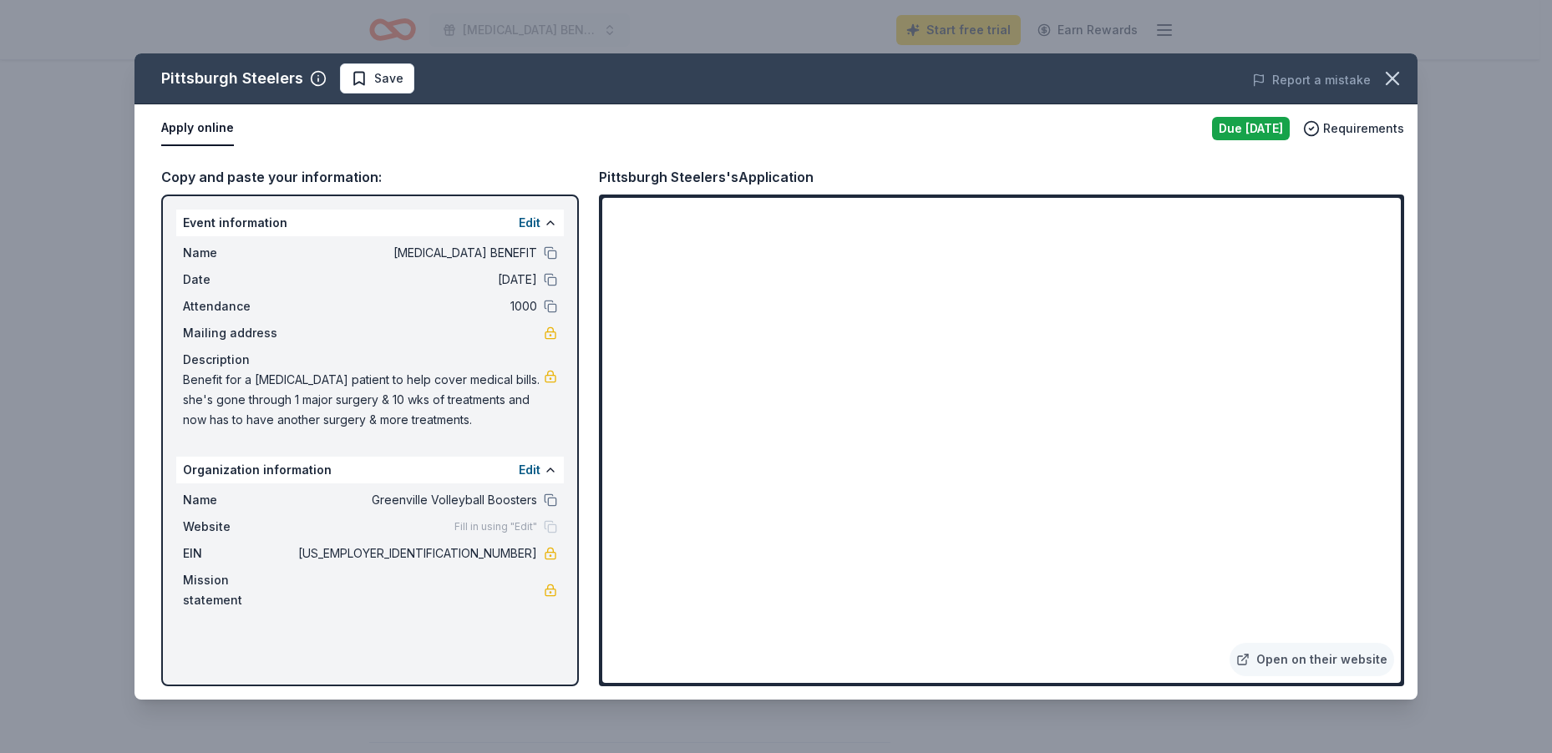
click at [534, 469] on div "Pittsburgh Steelers Save Report a mistake Apply online Due tomorrow Requirement…" at bounding box center [775, 376] width 1283 height 646
click at [533, 496] on div "Pittsburgh Steelers Save Report a mistake Apply online Due tomorrow Requirement…" at bounding box center [775, 376] width 1283 height 646
click at [548, 494] on div "Pittsburgh Steelers Save Report a mistake Apply online Due tomorrow Requirement…" at bounding box center [775, 376] width 1283 height 646
drag, startPoint x: 538, startPoint y: 463, endPoint x: 530, endPoint y: 469, distance: 9.5
click at [530, 469] on div "Pittsburgh Steelers Save Report a mistake Apply online Due tomorrow Requirement…" at bounding box center [775, 376] width 1283 height 646
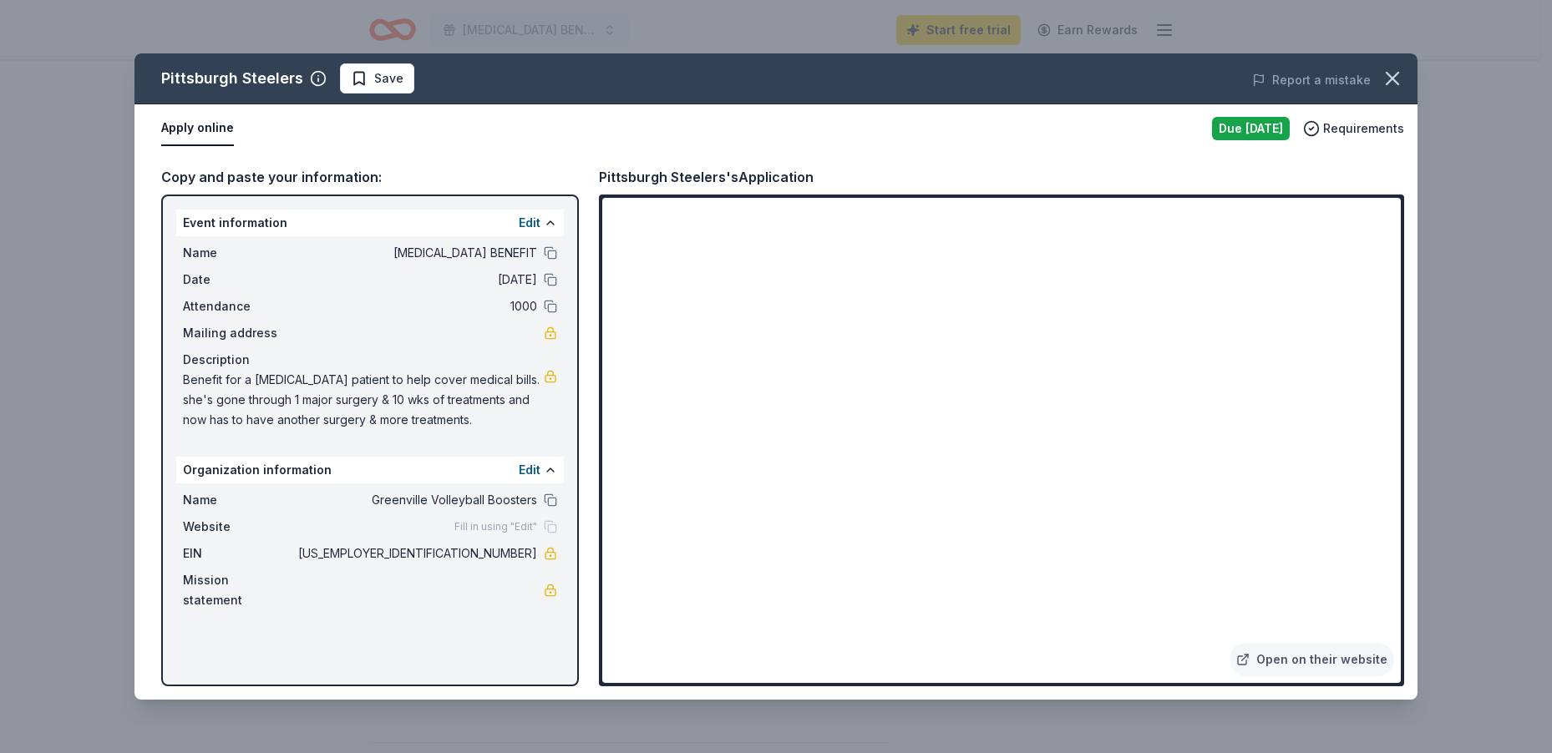
click at [530, 469] on div "Pittsburgh Steelers Save Report a mistake Apply online Due tomorrow Requirement…" at bounding box center [775, 376] width 1283 height 646
click at [556, 465] on div "Pittsburgh Steelers Save Report a mistake Apply online Due tomorrow Requirement…" at bounding box center [775, 376] width 1283 height 646
click at [556, 470] on div "Pittsburgh Steelers Save Report a mistake Apply online Due tomorrow Requirement…" at bounding box center [775, 376] width 1283 height 646
click at [895, 56] on div "Pittsburgh Steelers Save Report a mistake" at bounding box center [775, 78] width 1283 height 51
click at [726, 28] on div "Pittsburgh Steelers Save Report a mistake Apply online Due tomorrow Requirement…" at bounding box center [776, 376] width 1552 height 753
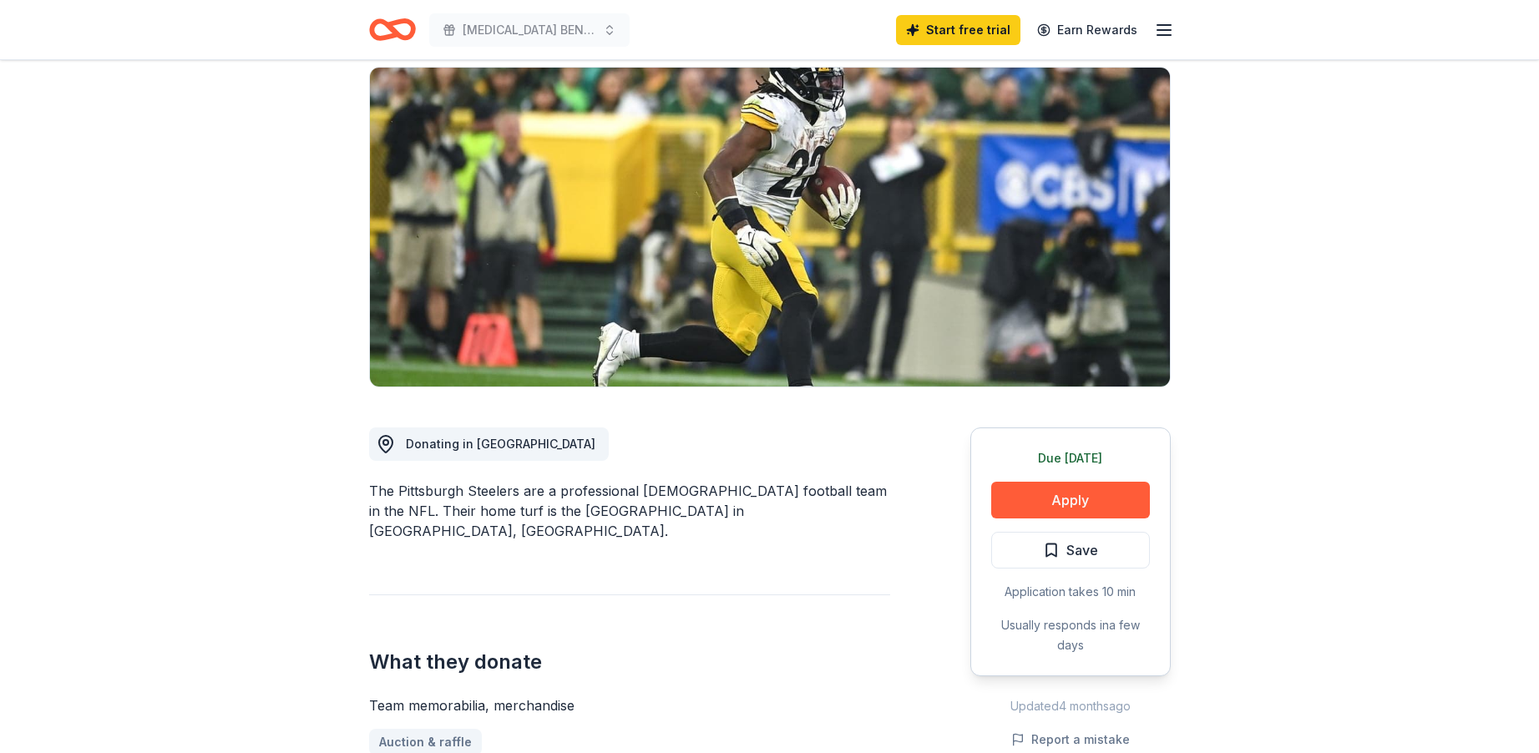
scroll to position [0, 0]
